Goal: Task Accomplishment & Management: Use online tool/utility

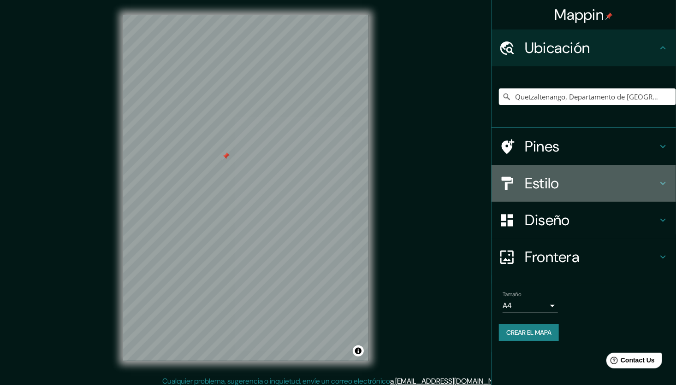
click at [559, 189] on h4 "Estilo" at bounding box center [591, 183] width 133 height 18
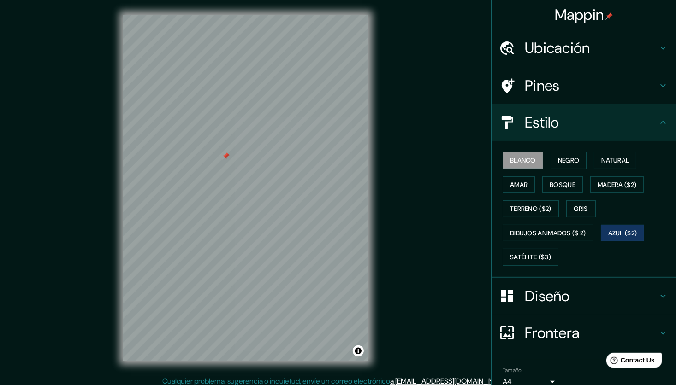
click at [512, 161] on font "Blanco" at bounding box center [523, 161] width 26 height 12
click at [568, 158] on font "Negro" at bounding box center [569, 161] width 22 height 12
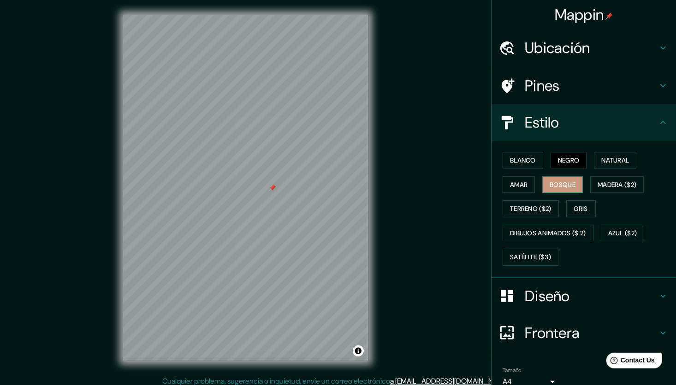
click at [559, 181] on font "Bosque" at bounding box center [563, 185] width 26 height 12
click at [604, 188] on font "Madera ($2)" at bounding box center [617, 185] width 39 height 12
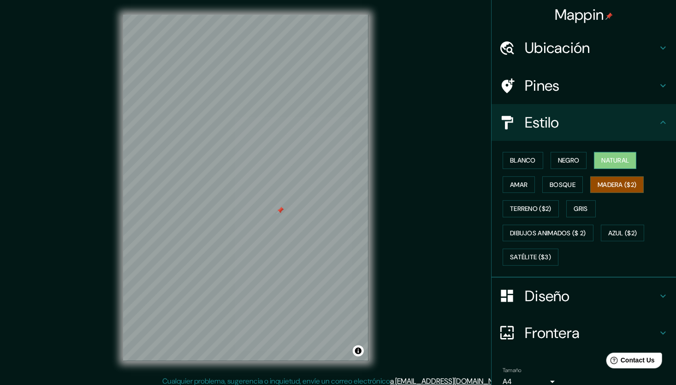
click at [611, 158] on font "Natural" at bounding box center [615, 161] width 28 height 12
click at [516, 184] on font "Amar" at bounding box center [519, 185] width 18 height 12
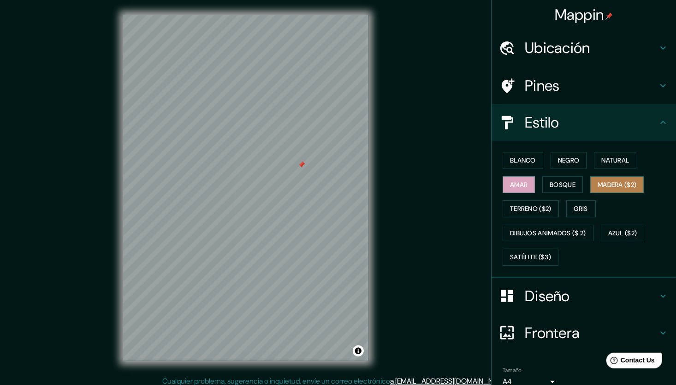
click at [611, 181] on font "Madera ($2)" at bounding box center [617, 185] width 39 height 12
click at [622, 234] on font "Azul ($2)" at bounding box center [622, 234] width 29 height 12
